Goal: Task Accomplishment & Management: Complete application form

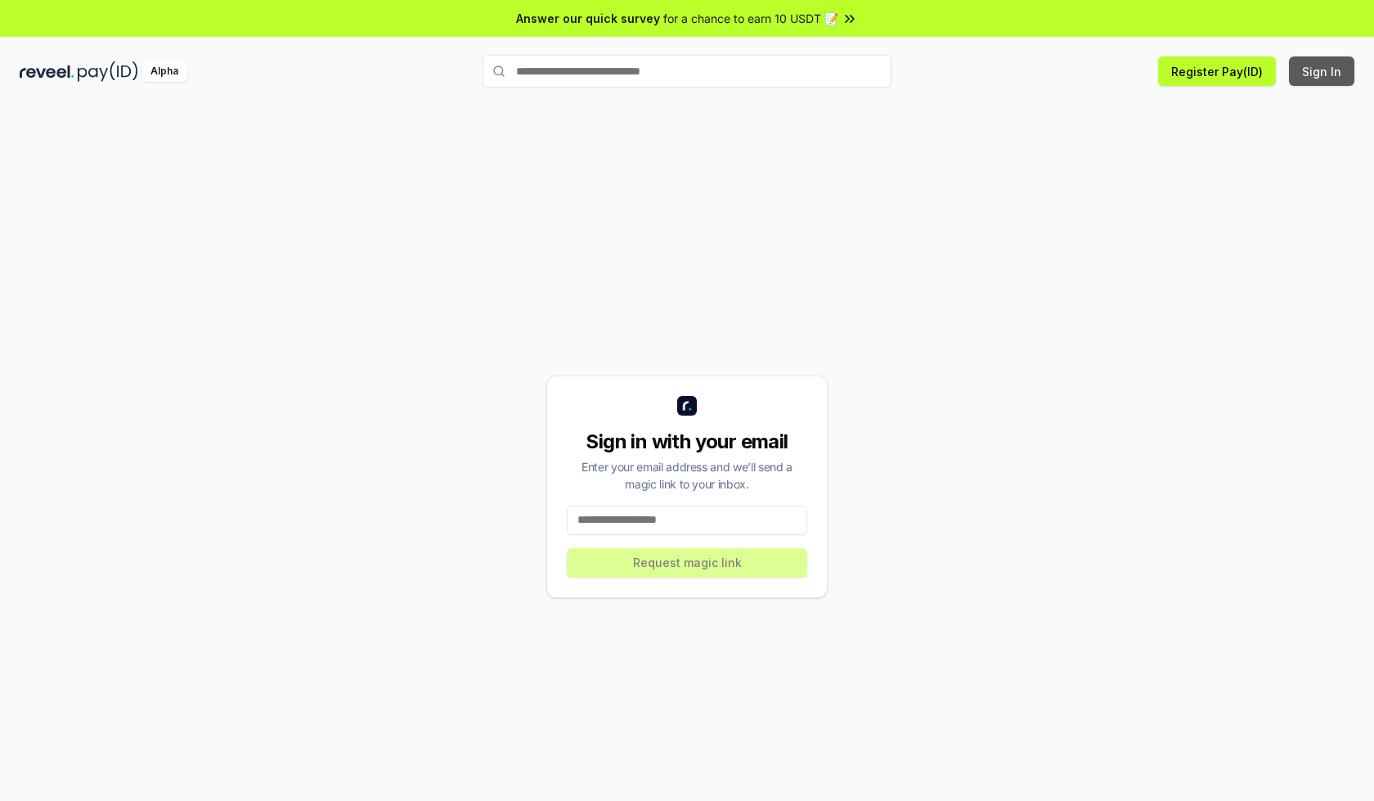
click at [1323, 71] on button "Sign In" at bounding box center [1321, 70] width 65 height 29
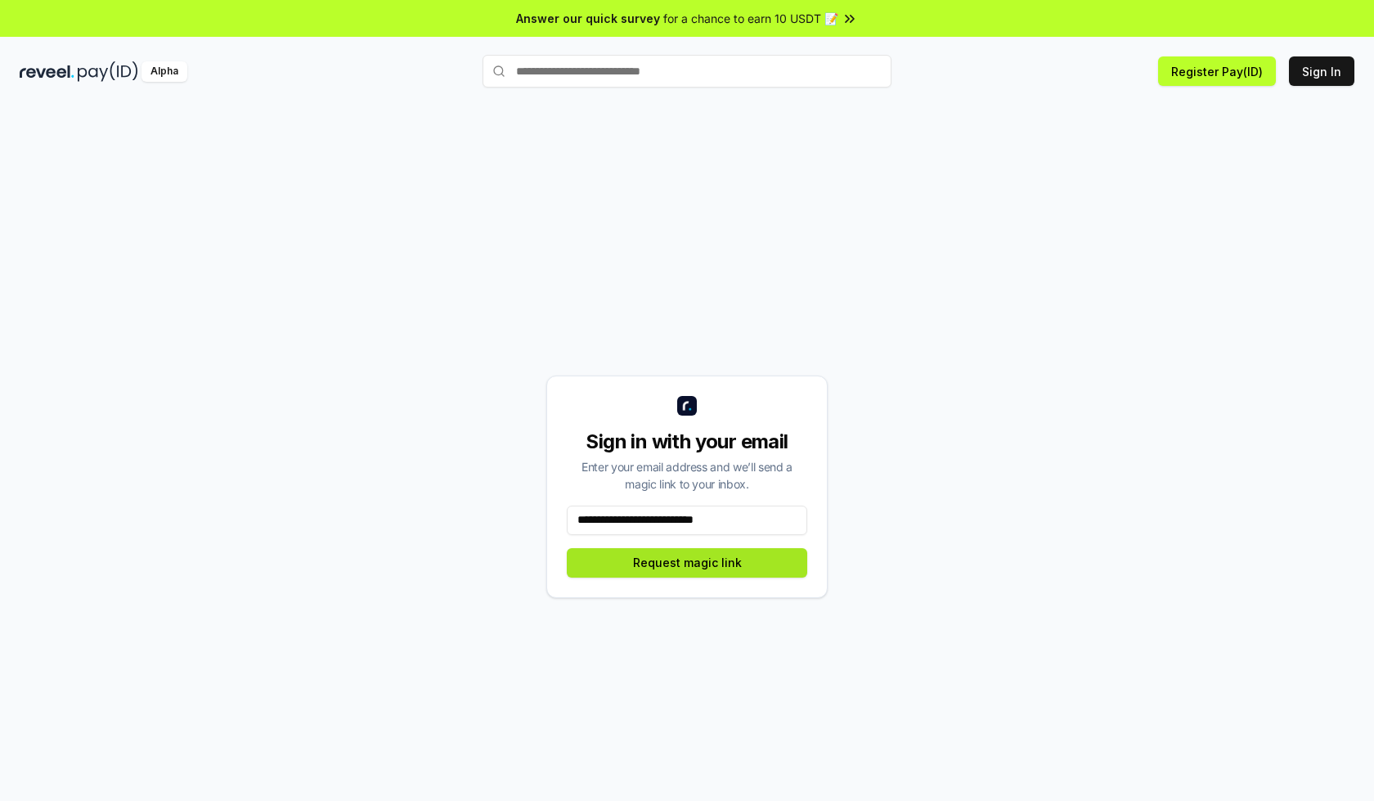
type input "**********"
click at [687, 562] on button "Request magic link" at bounding box center [687, 562] width 241 height 29
